Goal: Communication & Community: Answer question/provide support

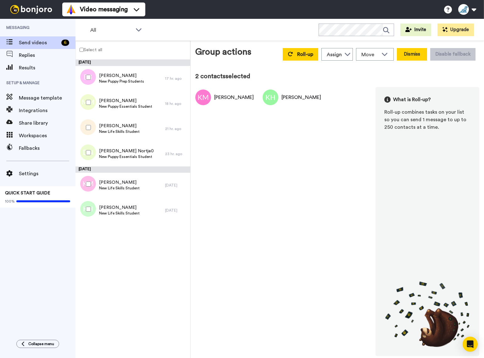
click at [418, 52] on button "Dismiss" at bounding box center [412, 54] width 30 height 13
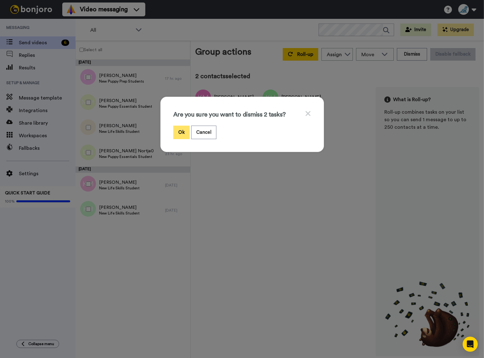
click at [179, 136] on button "Ok" at bounding box center [181, 133] width 16 height 14
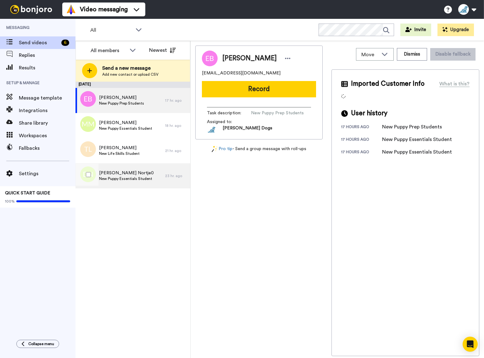
click at [124, 177] on span "New Puppy Essentials Student" at bounding box center [126, 178] width 55 height 5
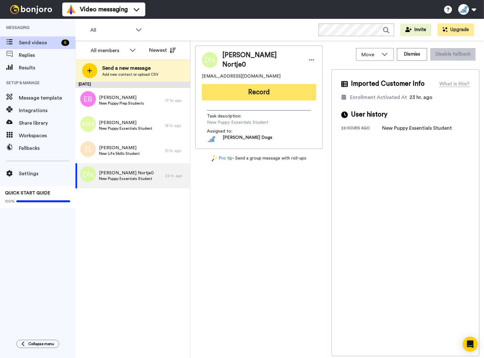
click at [259, 91] on button "Record" at bounding box center [259, 92] width 114 height 16
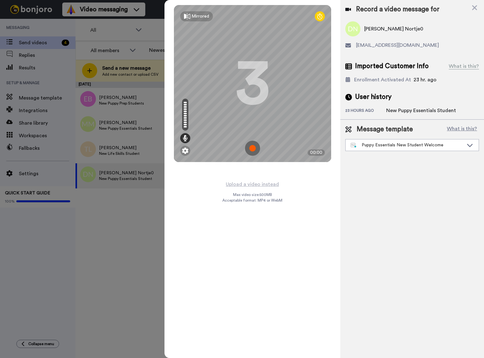
click at [254, 150] on img at bounding box center [252, 148] width 15 height 15
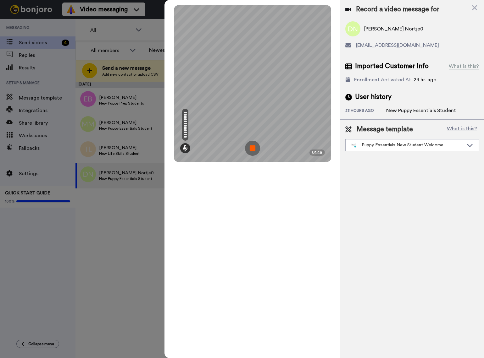
click at [254, 150] on img at bounding box center [252, 148] width 15 height 15
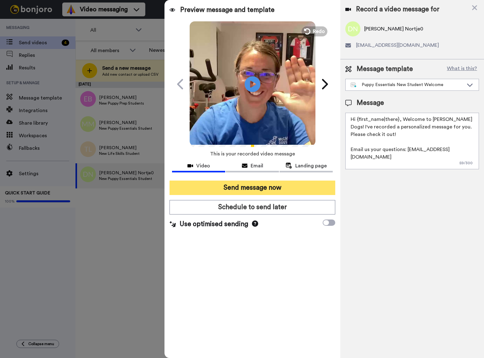
click at [261, 187] on button "Send message now" at bounding box center [252, 188] width 166 height 14
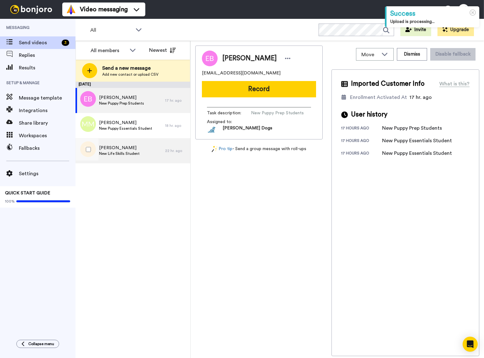
click at [127, 153] on span "New Life Skills Student" at bounding box center [119, 153] width 41 height 5
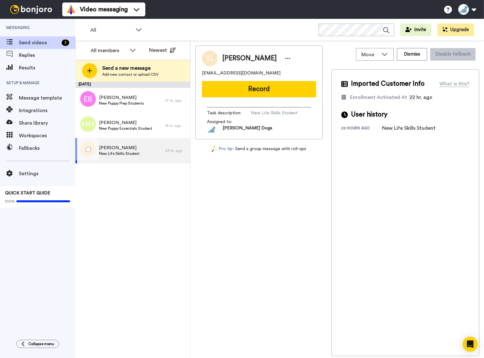
click at [112, 152] on span "New Life Skills Student" at bounding box center [119, 153] width 41 height 5
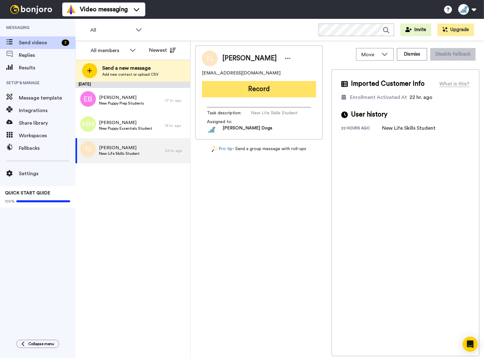
click at [268, 94] on button "Record" at bounding box center [259, 89] width 114 height 16
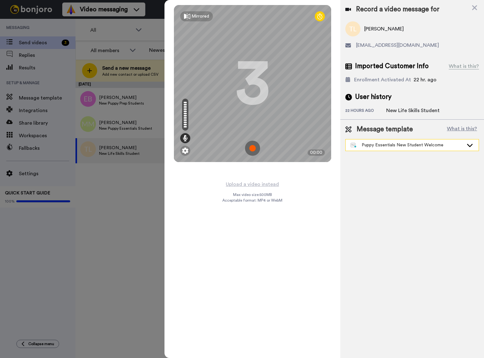
click at [469, 148] on icon at bounding box center [470, 145] width 8 height 6
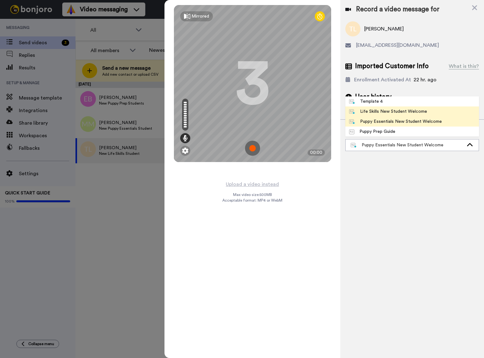
click at [402, 110] on div "Life Skills New Student Welcome" at bounding box center [388, 111] width 78 height 6
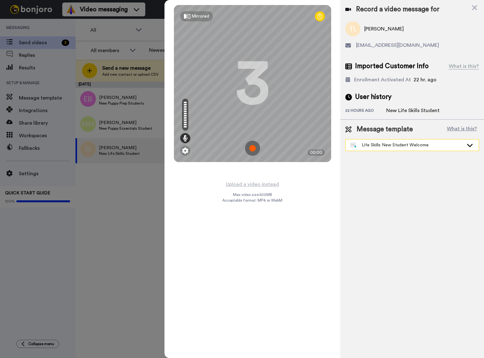
click at [470, 147] on icon at bounding box center [470, 145] width 8 height 6
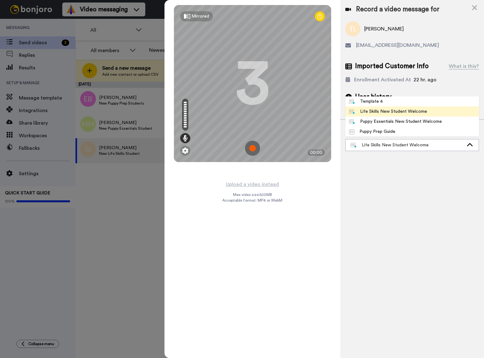
click at [405, 114] on div "Life Skills New Student Welcome" at bounding box center [388, 111] width 78 height 6
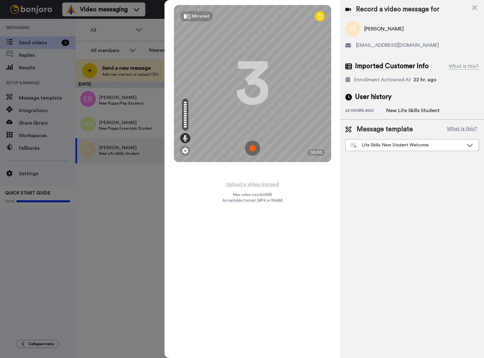
click at [253, 148] on img at bounding box center [252, 148] width 15 height 15
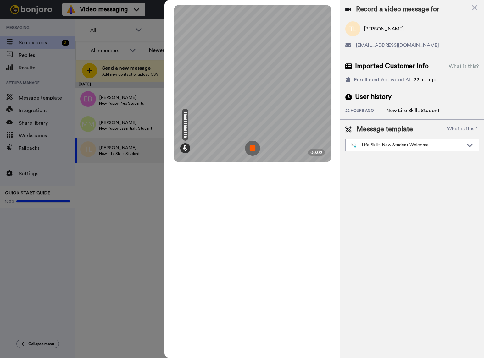
click at [253, 144] on img at bounding box center [252, 148] width 15 height 15
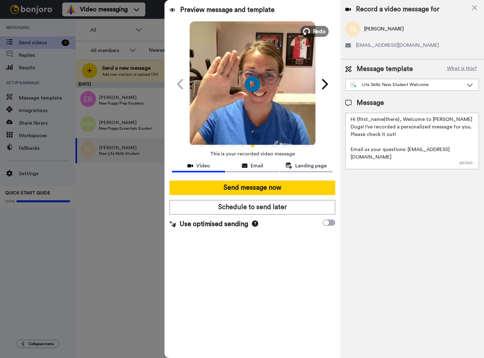
click at [316, 31] on span "Redo" at bounding box center [318, 31] width 13 height 8
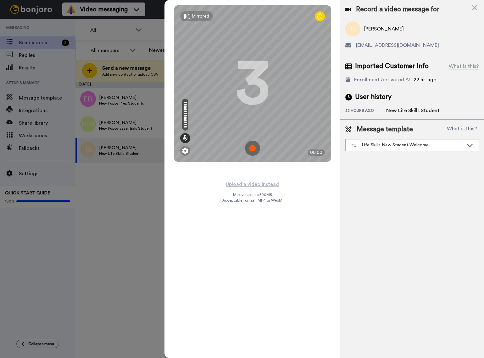
click at [253, 149] on img at bounding box center [252, 148] width 15 height 15
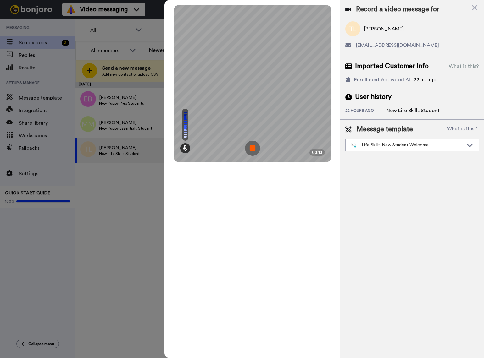
click at [253, 149] on img at bounding box center [252, 148] width 15 height 15
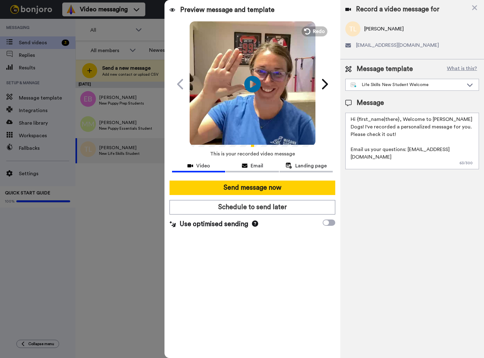
click at [254, 85] on icon "Play/Pause" at bounding box center [252, 84] width 17 height 30
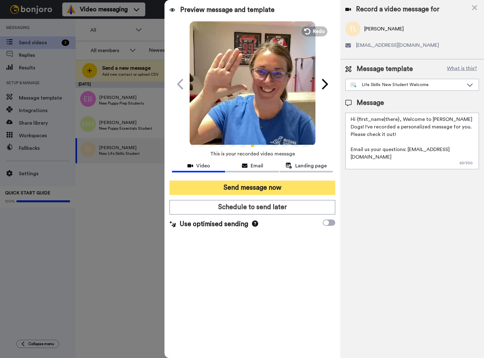
click at [260, 188] on button "Send message now" at bounding box center [252, 188] width 166 height 14
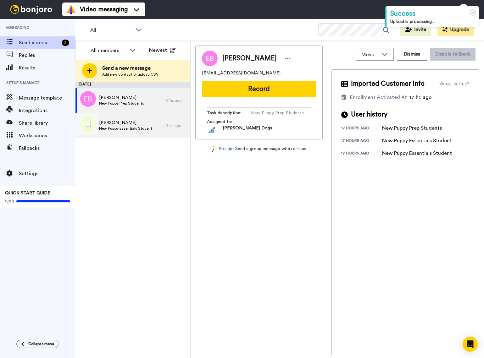
click at [133, 125] on span "Michelle McGrath" at bounding box center [125, 123] width 53 height 6
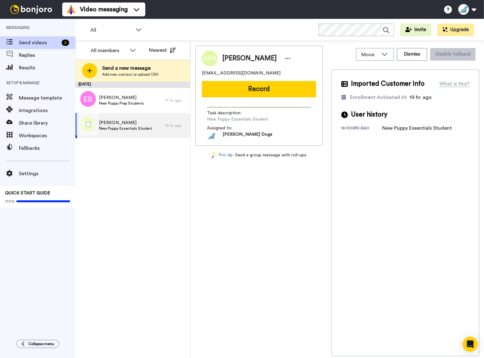
click at [125, 126] on span "New Puppy Essentials Student" at bounding box center [125, 128] width 53 height 5
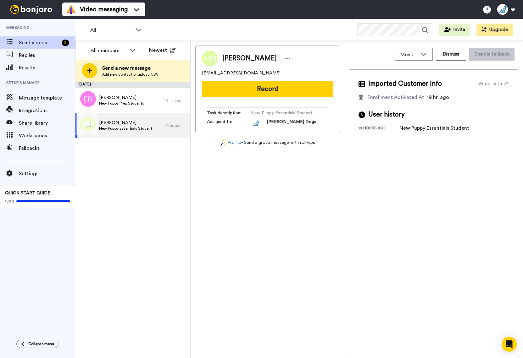
click at [125, 125] on span "Michelle McGrath" at bounding box center [125, 123] width 53 height 6
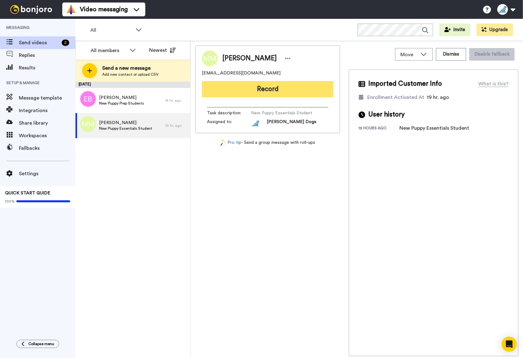
click at [272, 87] on button "Record" at bounding box center [267, 89] width 131 height 16
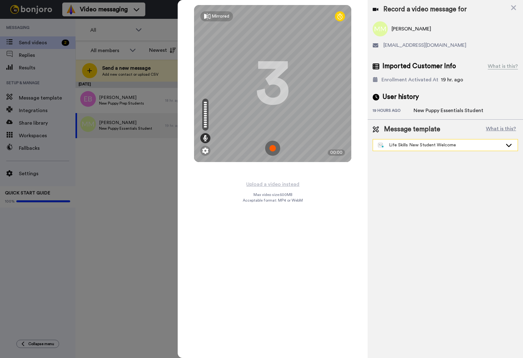
click at [483, 144] on icon at bounding box center [509, 145] width 8 height 6
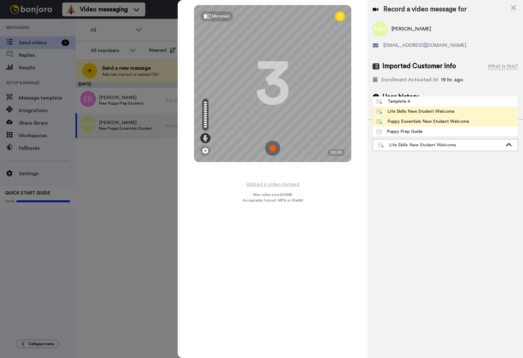
click at [430, 121] on div "Puppy Essentials New Student Welcome" at bounding box center [422, 121] width 93 height 6
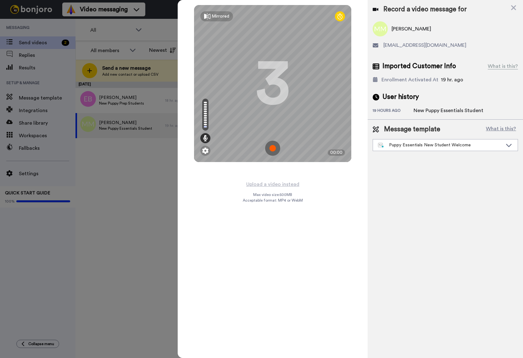
click at [273, 148] on img at bounding box center [272, 148] width 15 height 15
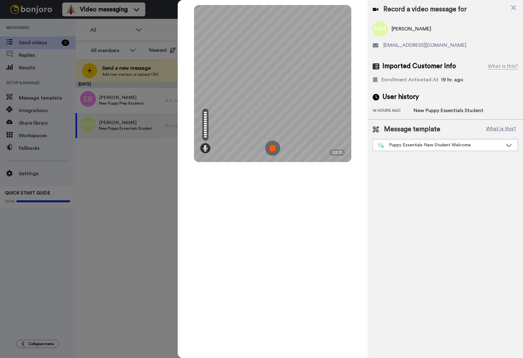
click at [273, 148] on img at bounding box center [272, 148] width 15 height 15
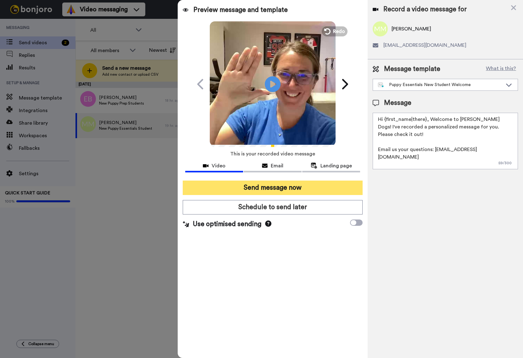
click at [289, 190] on button "Send message now" at bounding box center [273, 188] width 180 height 14
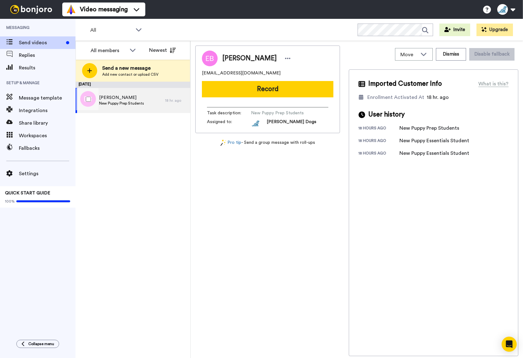
click at [110, 98] on span "[PERSON_NAME]" at bounding box center [121, 98] width 45 height 6
click at [30, 111] on span "Integrations" at bounding box center [47, 111] width 57 height 8
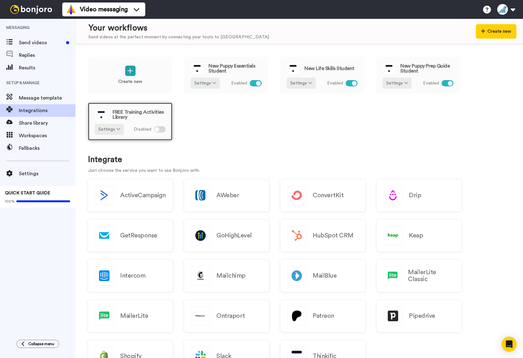
click at [156, 130] on div at bounding box center [156, 129] width 5 height 5
click at [110, 129] on button "Settings" at bounding box center [109, 129] width 29 height 11
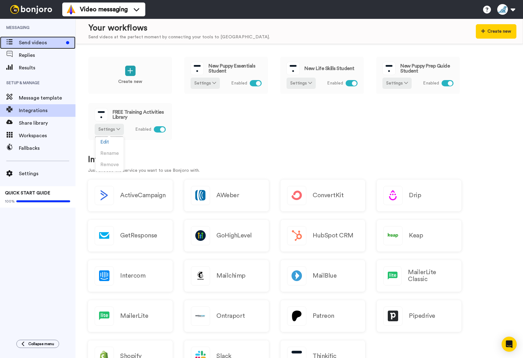
click at [32, 46] on span "Send videos" at bounding box center [41, 43] width 45 height 8
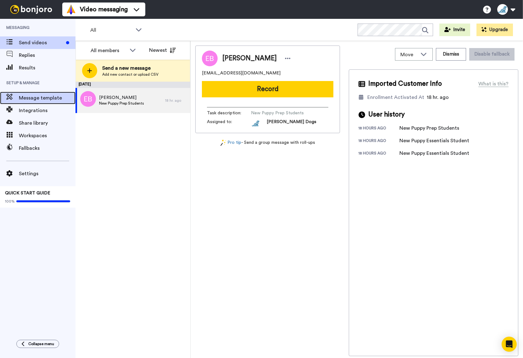
click at [29, 98] on span "Message template" at bounding box center [47, 98] width 57 height 8
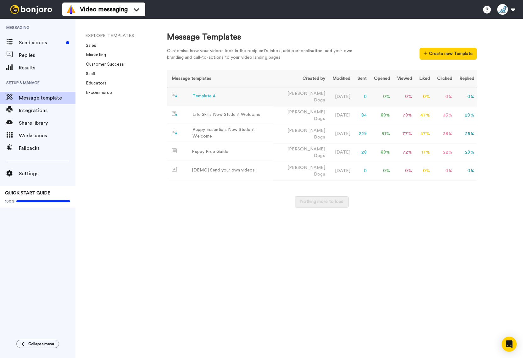
click at [206, 97] on div "Template 4" at bounding box center [203, 96] width 23 height 7
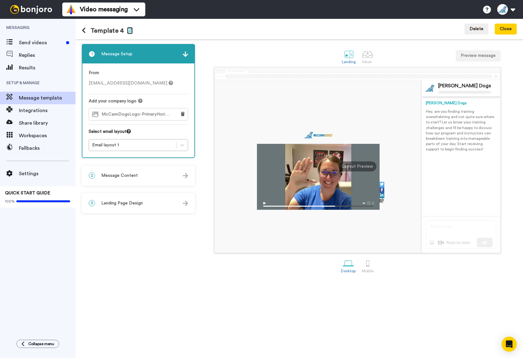
click at [130, 31] on icon "button" at bounding box center [130, 30] width 6 height 5
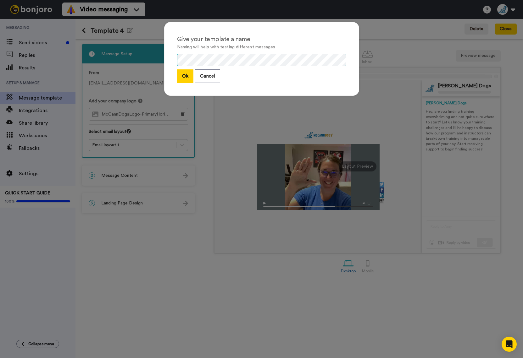
click at [163, 55] on div "Give your template a name Naming will help with testing different messages Ok C…" at bounding box center [261, 62] width 207 height 93
click at [185, 78] on button "Ok" at bounding box center [185, 76] width 16 height 14
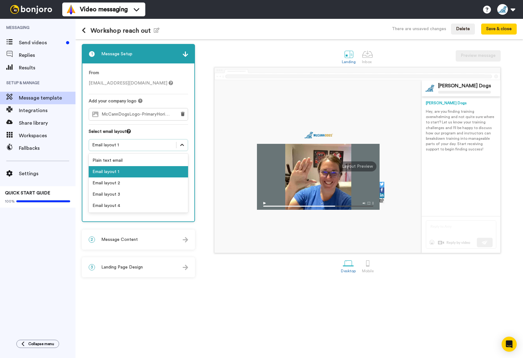
click at [186, 148] on div at bounding box center [181, 145] width 11 height 11
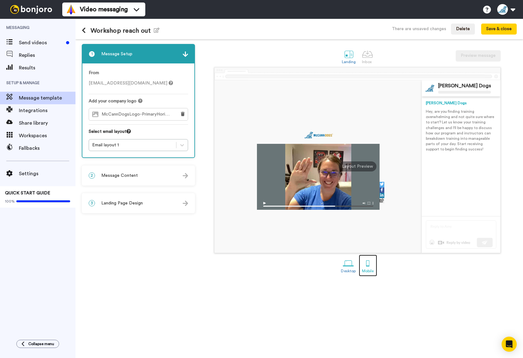
click at [366, 266] on div at bounding box center [367, 263] width 11 height 11
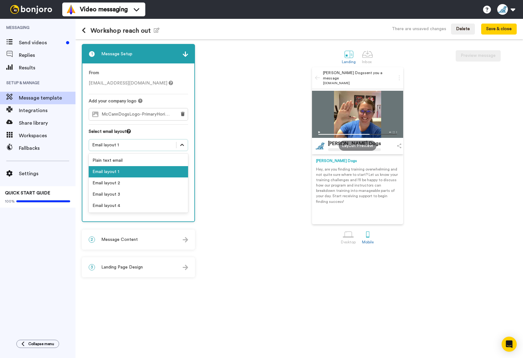
click at [183, 146] on icon at bounding box center [182, 145] width 6 height 6
click at [158, 182] on div "Email layout 2" at bounding box center [138, 183] width 99 height 11
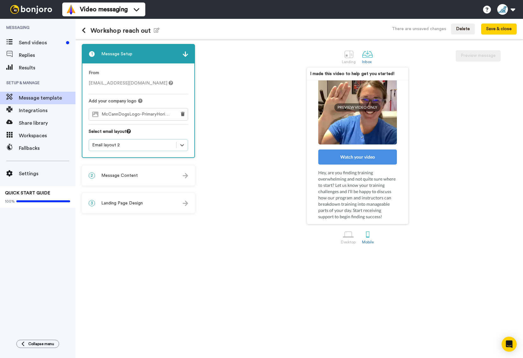
scroll to position [81, 0]
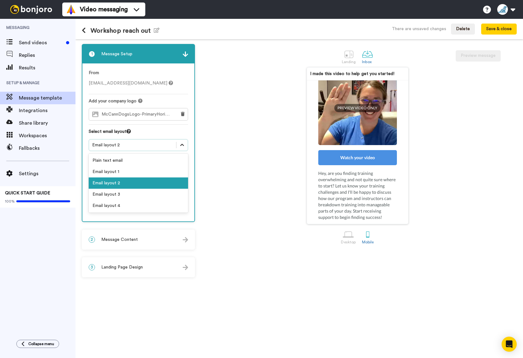
click at [183, 147] on icon at bounding box center [182, 145] width 6 height 6
click at [153, 191] on div "Email layout 3" at bounding box center [138, 194] width 99 height 11
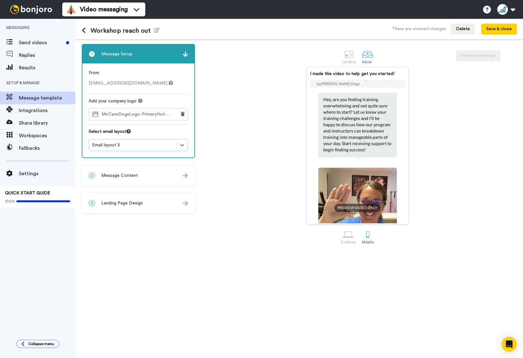
scroll to position [16, 0]
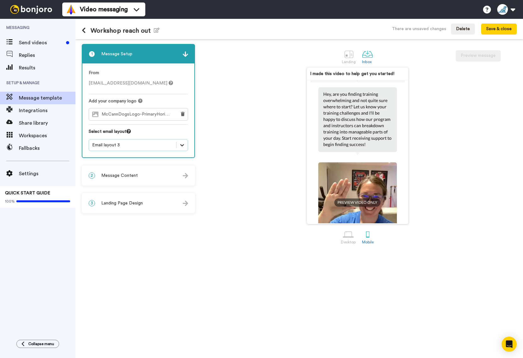
click at [183, 148] on icon at bounding box center [182, 145] width 6 height 6
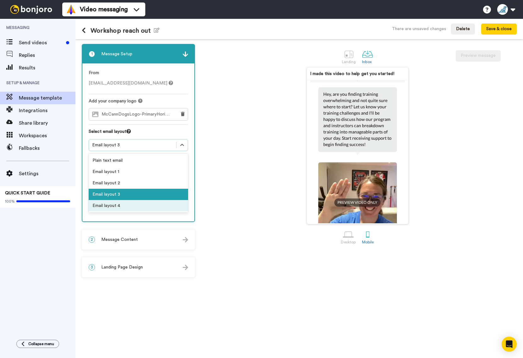
click at [147, 207] on div "Email layout 4" at bounding box center [138, 205] width 99 height 11
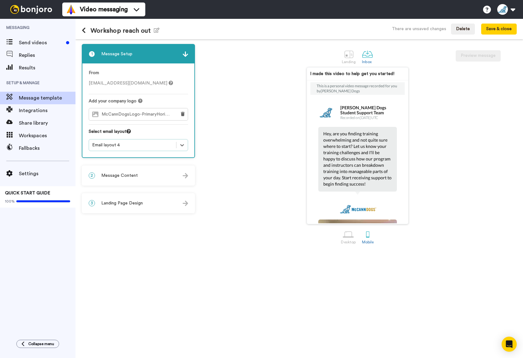
scroll to position [0, 0]
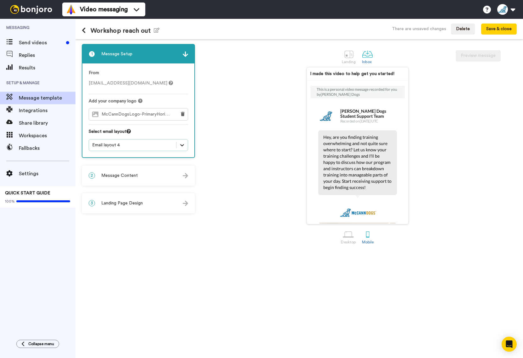
click at [180, 145] on icon at bounding box center [182, 145] width 6 height 6
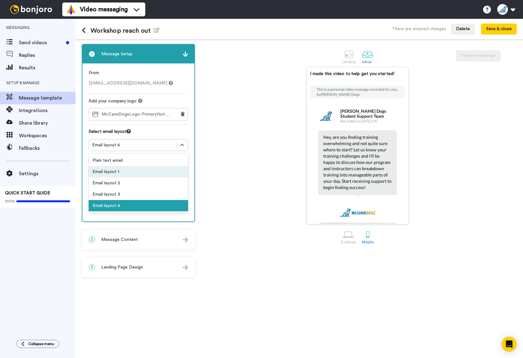
click at [149, 169] on div "Email layout 1" at bounding box center [138, 171] width 99 height 11
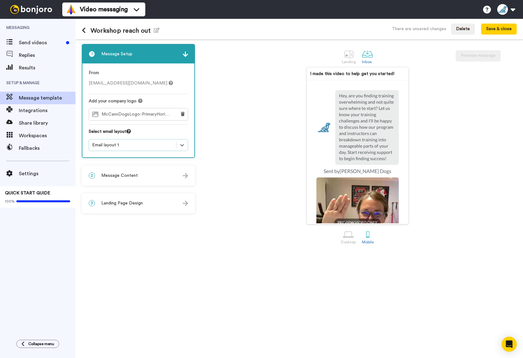
scroll to position [23, 0]
click at [188, 176] on div "2 Message Content" at bounding box center [138, 175] width 112 height 19
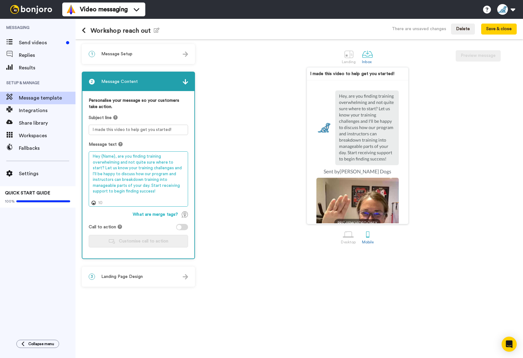
drag, startPoint x: 157, startPoint y: 192, endPoint x: 91, endPoint y: 158, distance: 74.6
click at [91, 158] on textarea "Hey {Name}, are you finding training overwhelming and not quite sure where to s…" at bounding box center [138, 178] width 99 height 55
paste textarea "by signing up for our free workshop, you've already taken the first step toward…"
click at [183, 184] on textarea "Hey {Name}, by signing up for our free workshop, you've already taken the first…" at bounding box center [138, 178] width 99 height 55
drag, startPoint x: 165, startPoint y: 185, endPoint x: 90, endPoint y: 180, distance: 75.3
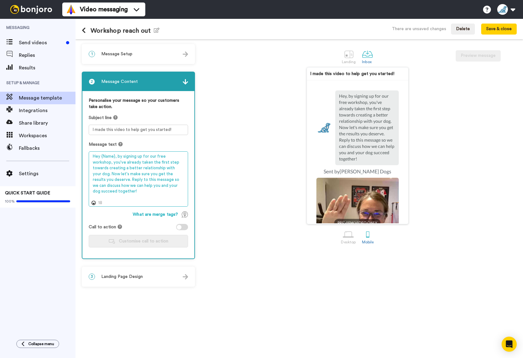
click at [90, 180] on textarea "Hey {Name}, by signing up for our free workshop, you've already taken the first…" at bounding box center [138, 178] width 99 height 55
drag, startPoint x: 118, startPoint y: 183, endPoint x: 125, endPoint y: 182, distance: 7.0
click at [119, 183] on textarea "Hey {Name}, by signing up for our free workshop, you've already taken the first…" at bounding box center [138, 178] width 99 height 55
drag, startPoint x: 132, startPoint y: 180, endPoint x: 90, endPoint y: 179, distance: 42.1
click at [90, 179] on textarea "Hey {Name}, by signing up for our free workshop, you've already taken the first…" at bounding box center [138, 178] width 99 height 55
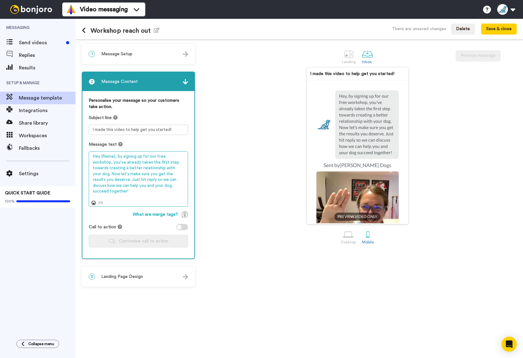
click at [150, 179] on textarea "Hey {Name}, by signing up for our free workshop, you've already taken the first…" at bounding box center [138, 178] width 99 height 55
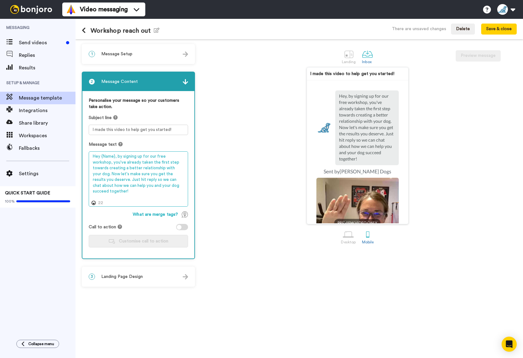
click at [171, 190] on textarea "Hey {Name}, by signing up for our free workshop, you've already taken the first…" at bounding box center [138, 178] width 99 height 55
type textarea "Hey {Name}, by signing up for our free workshop, you've already taken the first…"
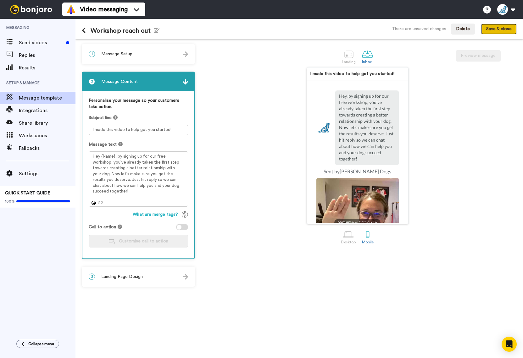
click at [496, 30] on button "Save & close" at bounding box center [499, 29] width 36 height 11
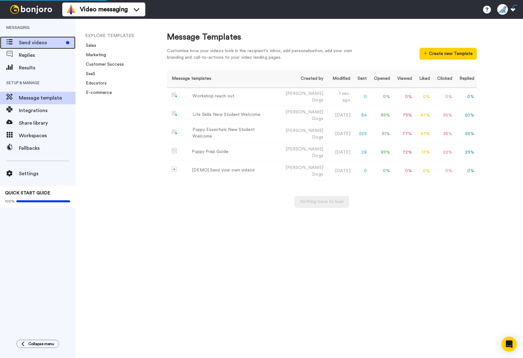
click at [38, 49] on div "Send videos" at bounding box center [37, 42] width 75 height 13
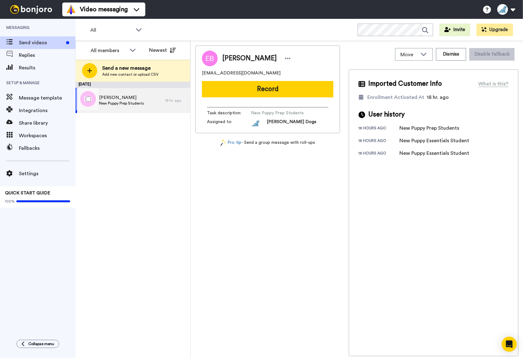
click at [127, 102] on span "New Puppy Prep Students" at bounding box center [121, 103] width 45 height 5
click at [129, 99] on span "[PERSON_NAME]" at bounding box center [121, 98] width 45 height 6
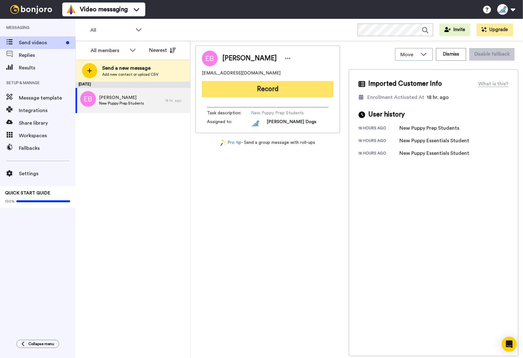
click at [272, 90] on button "Record" at bounding box center [267, 89] width 131 height 16
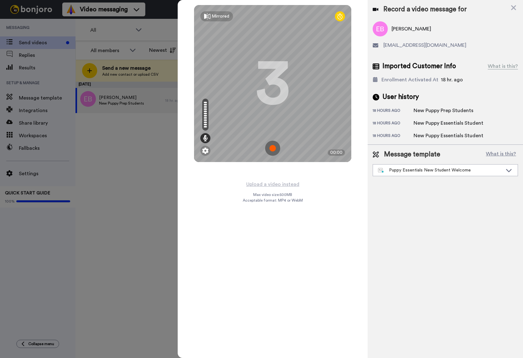
click at [275, 149] on img at bounding box center [272, 148] width 15 height 15
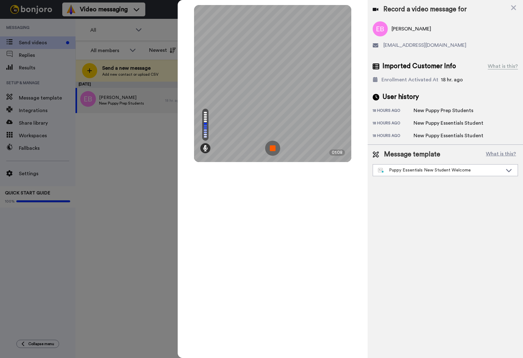
click at [275, 148] on img at bounding box center [272, 148] width 15 height 15
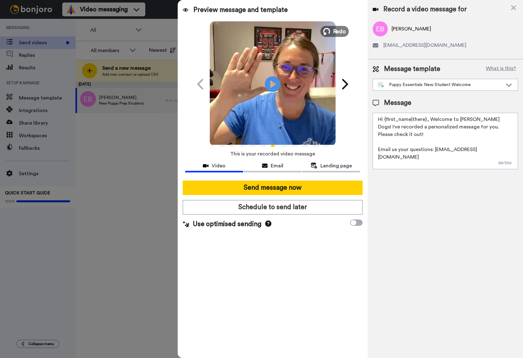
click at [331, 33] on button "Redo" at bounding box center [334, 31] width 28 height 11
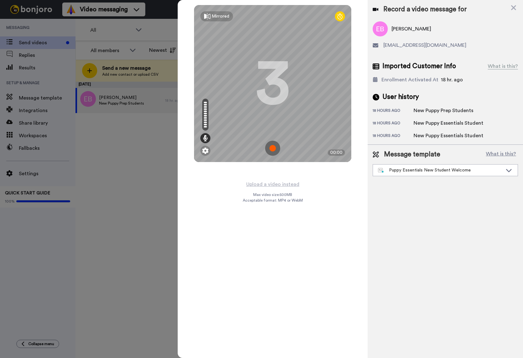
click at [271, 148] on img at bounding box center [272, 148] width 15 height 15
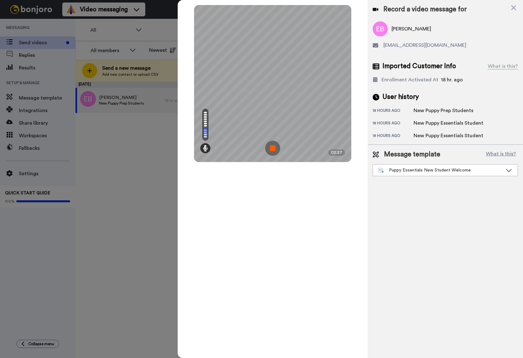
click at [275, 146] on img at bounding box center [272, 148] width 15 height 15
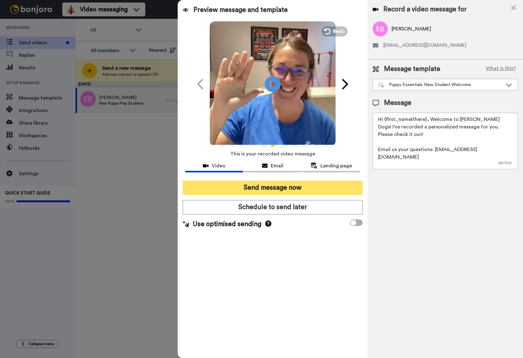
click at [304, 189] on button "Send message now" at bounding box center [273, 188] width 180 height 14
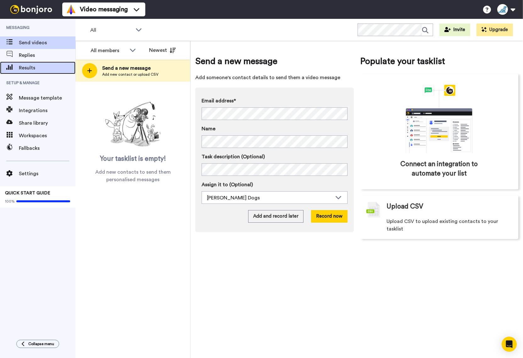
click at [45, 69] on span "Results" at bounding box center [47, 68] width 57 height 8
